Goal: Task Accomplishment & Management: Manage account settings

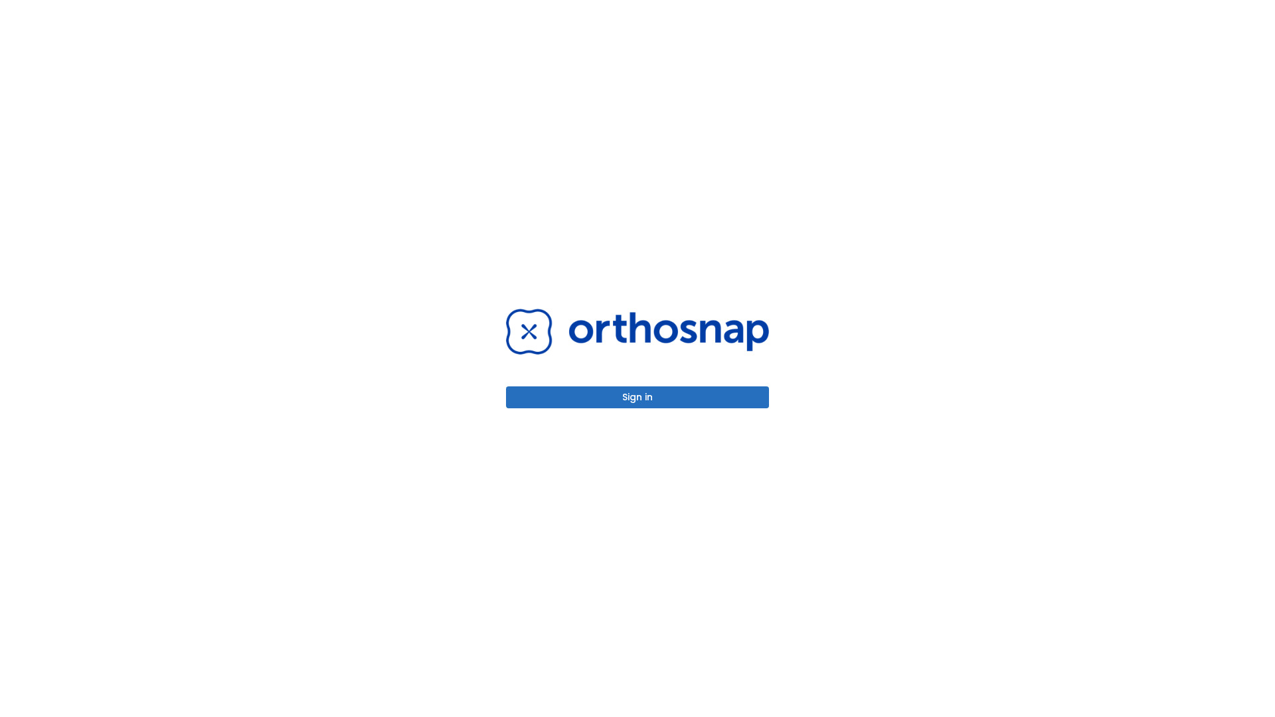
click at [637, 397] on button "Sign in" at bounding box center [637, 397] width 263 height 22
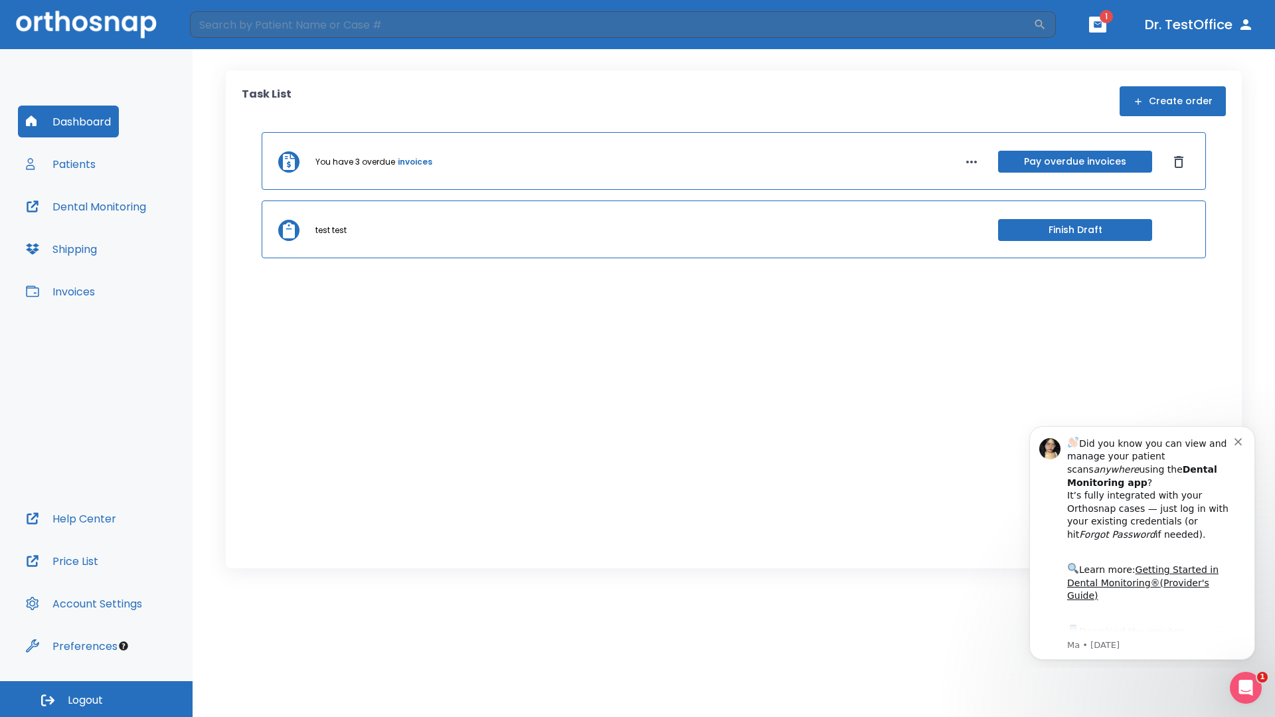
click at [96, 699] on span "Logout" at bounding box center [85, 700] width 35 height 15
